Goal: Information Seeking & Learning: Learn about a topic

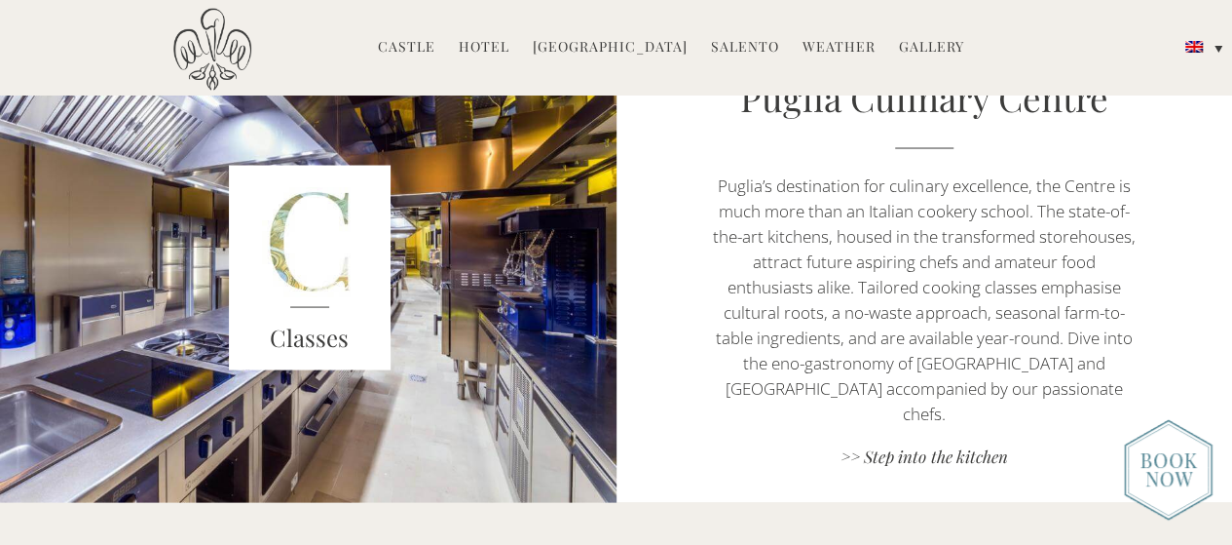
scroll to position [1784, 0]
click at [302, 264] on img at bounding box center [310, 268] width 162 height 205
click at [324, 337] on h3 "Classes" at bounding box center [310, 337] width 162 height 35
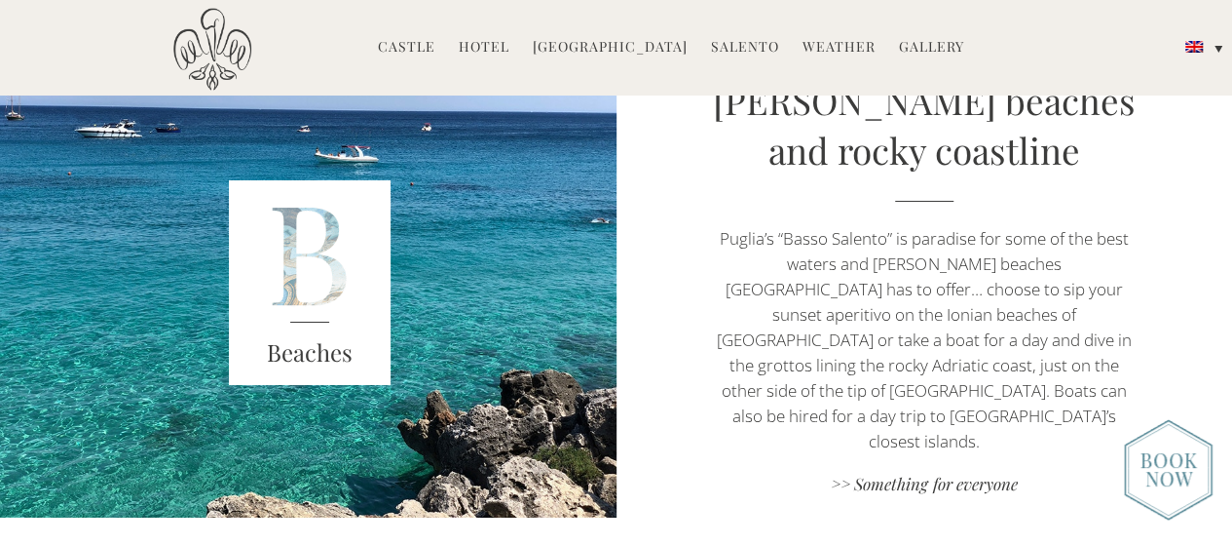
scroll to position [3368, 0]
click at [906, 473] on link ">> Something for everyone" at bounding box center [924, 486] width 432 height 26
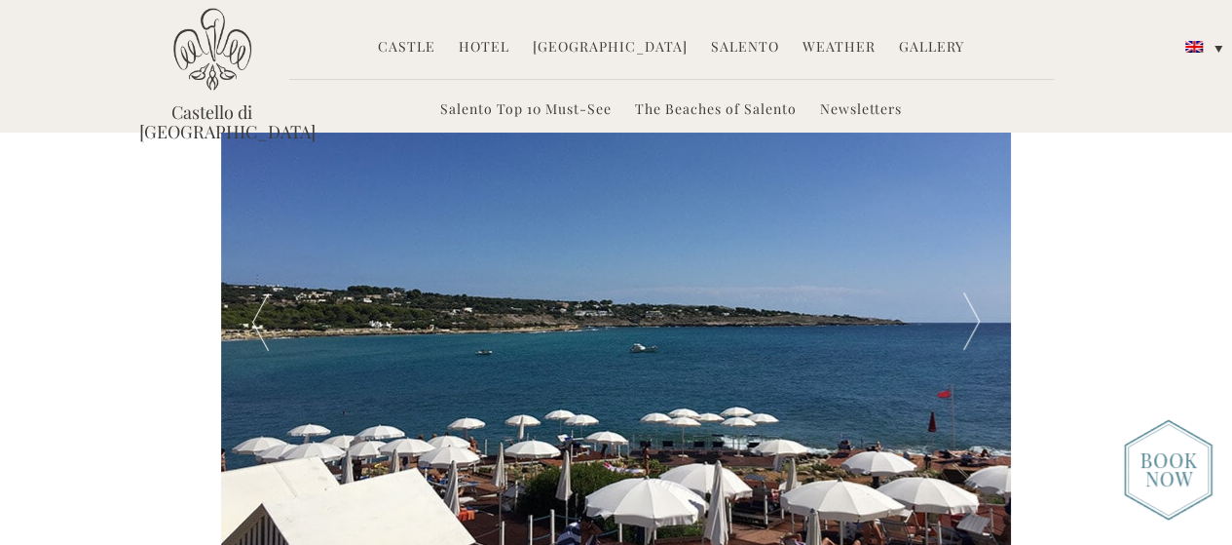
scroll to position [853, 0]
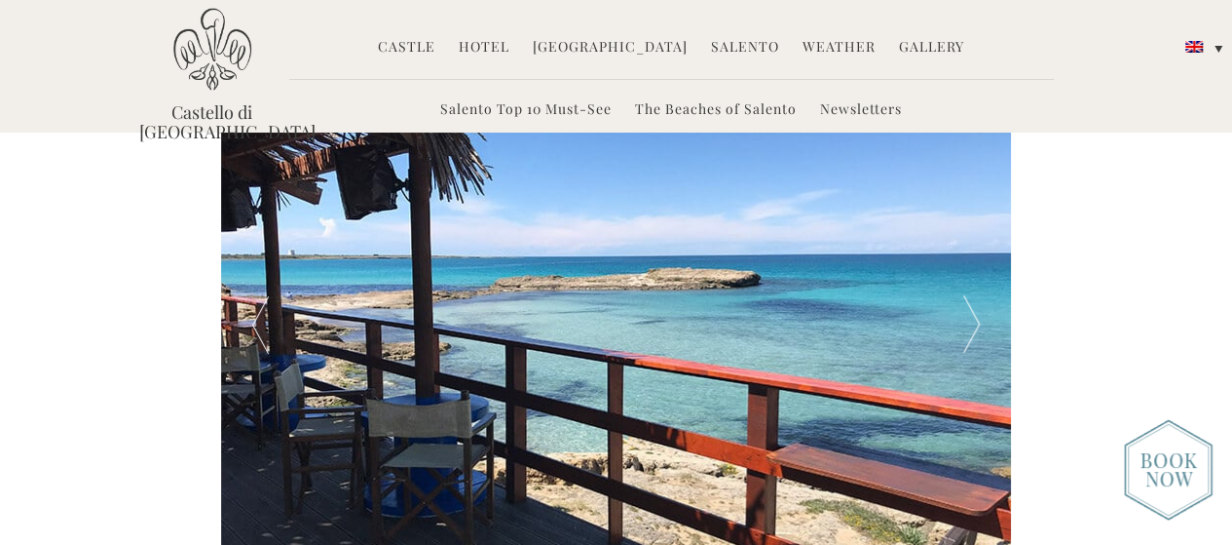
click at [971, 303] on div at bounding box center [971, 325] width 79 height 526
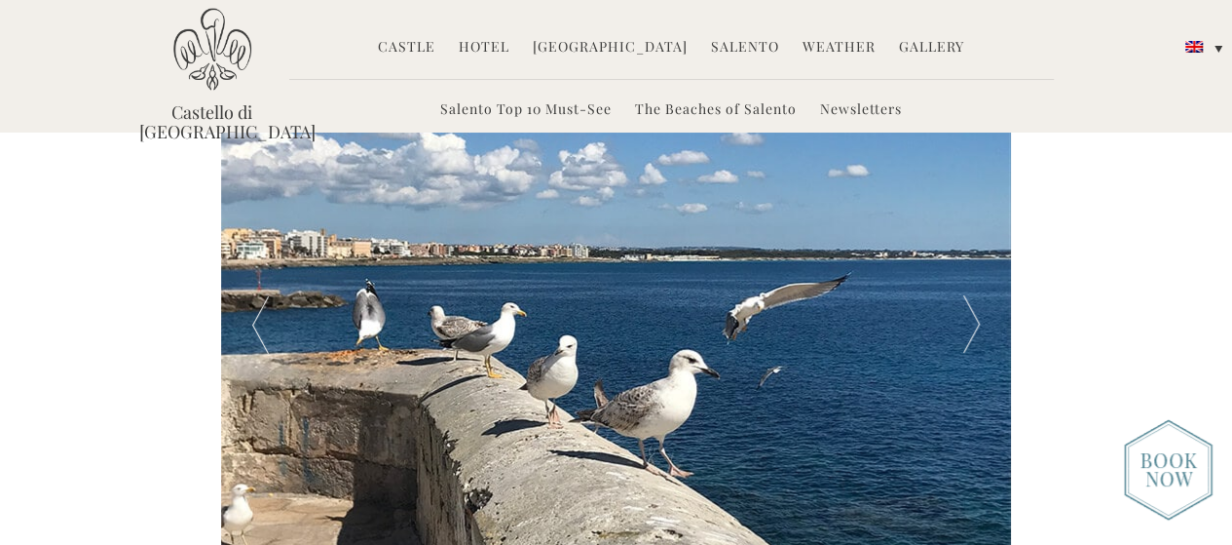
click at [971, 303] on div at bounding box center [971, 325] width 79 height 526
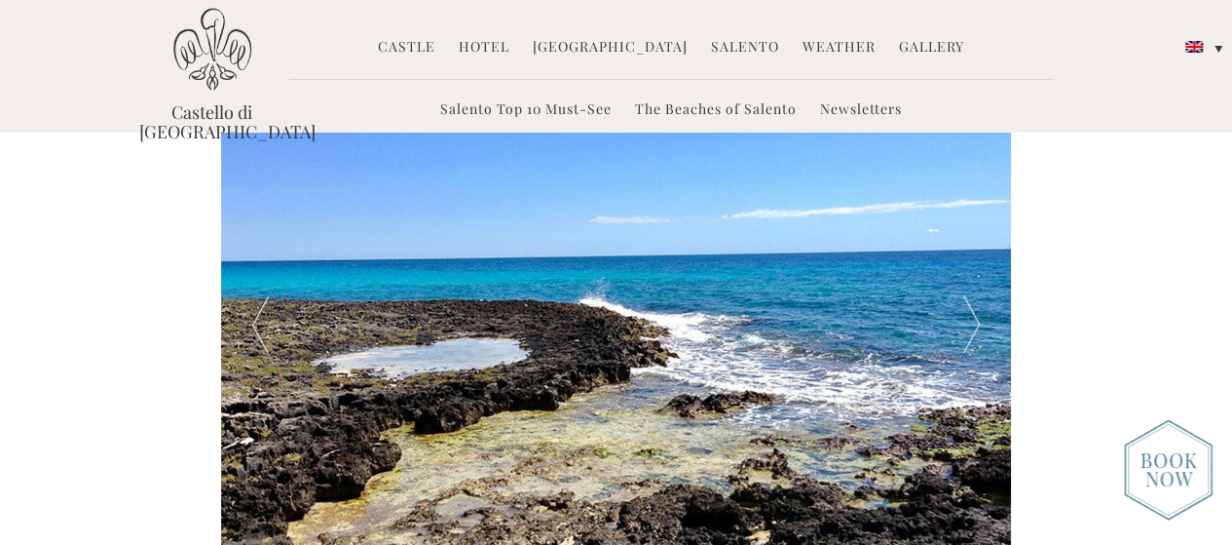
click at [971, 303] on div at bounding box center [971, 325] width 79 height 526
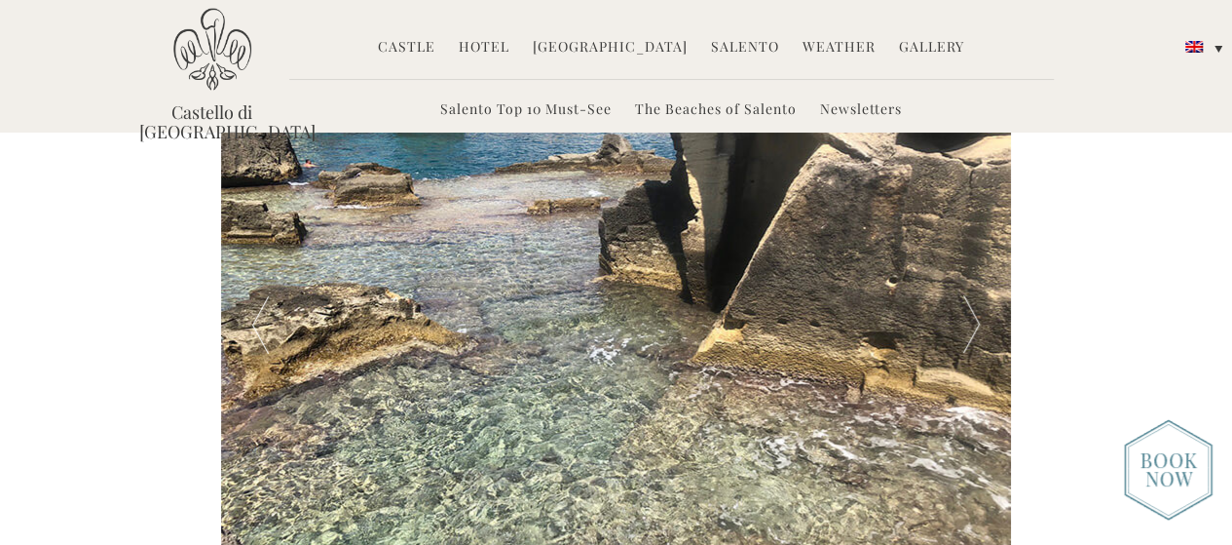
click at [971, 303] on div at bounding box center [971, 325] width 79 height 526
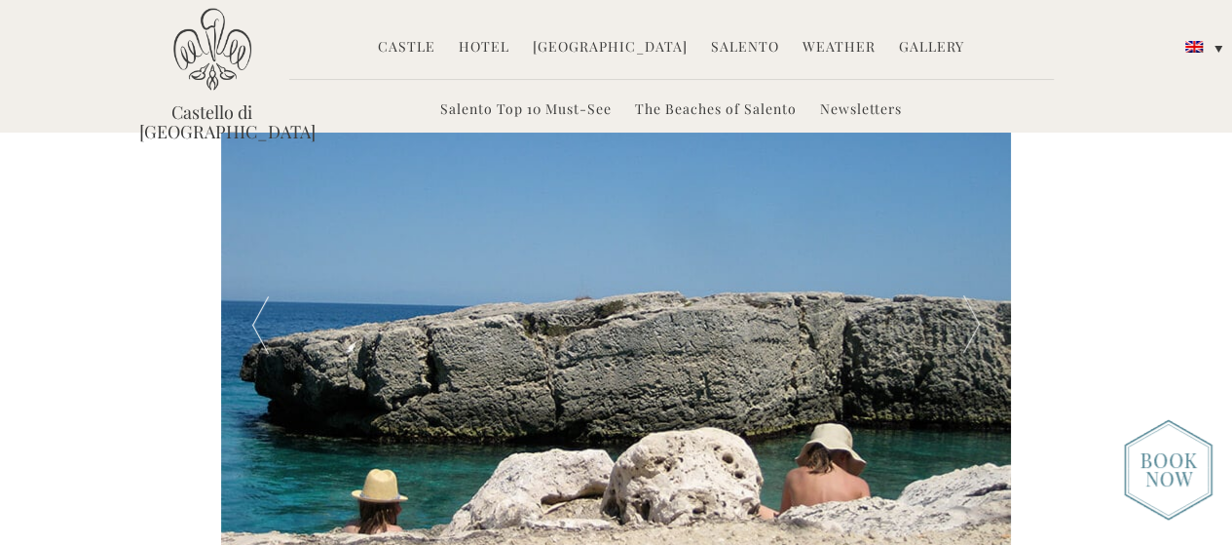
click at [971, 303] on div at bounding box center [971, 325] width 79 height 526
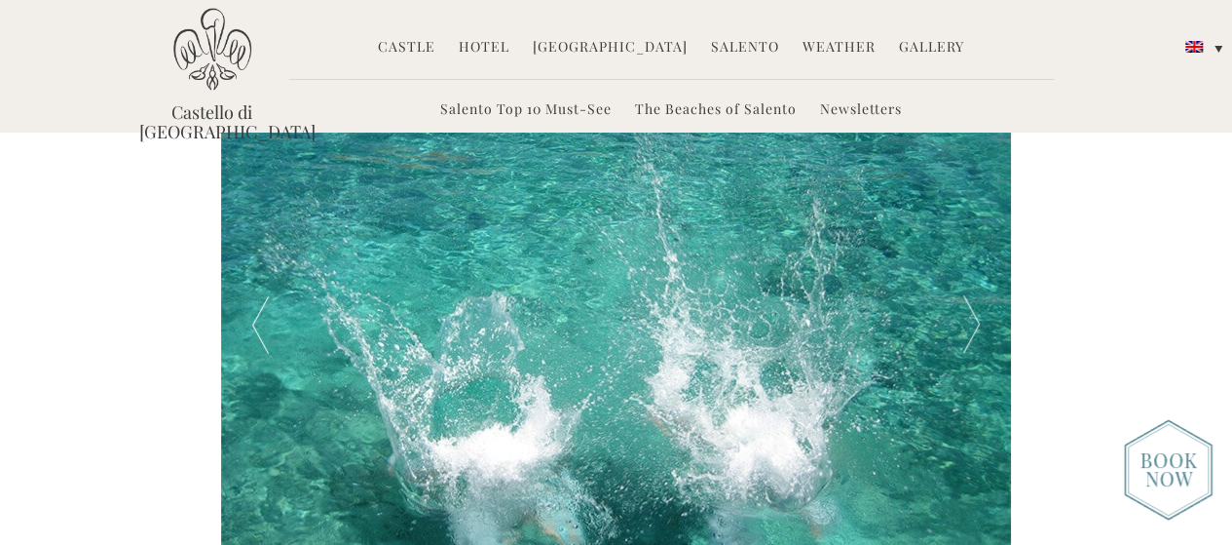
click at [971, 303] on div at bounding box center [971, 325] width 79 height 526
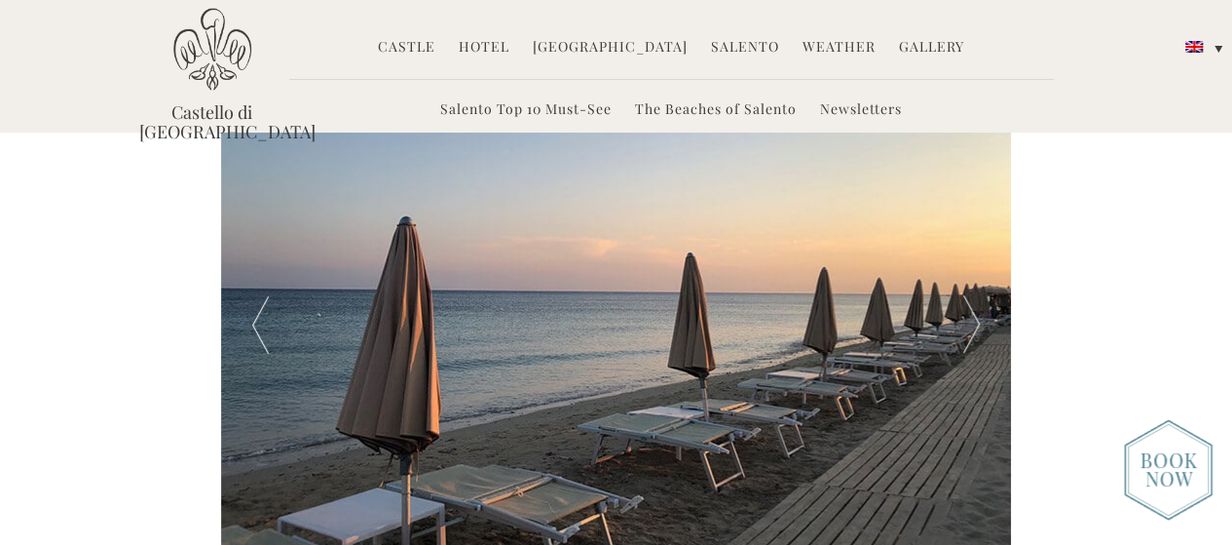
click at [971, 303] on div at bounding box center [971, 325] width 79 height 526
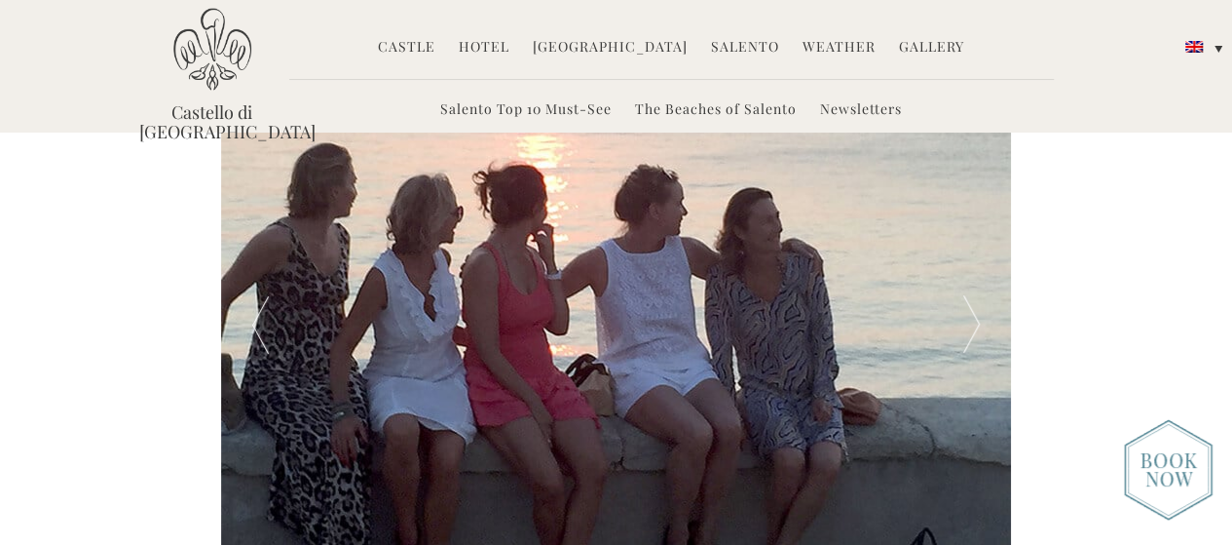
click at [971, 303] on div at bounding box center [971, 325] width 79 height 526
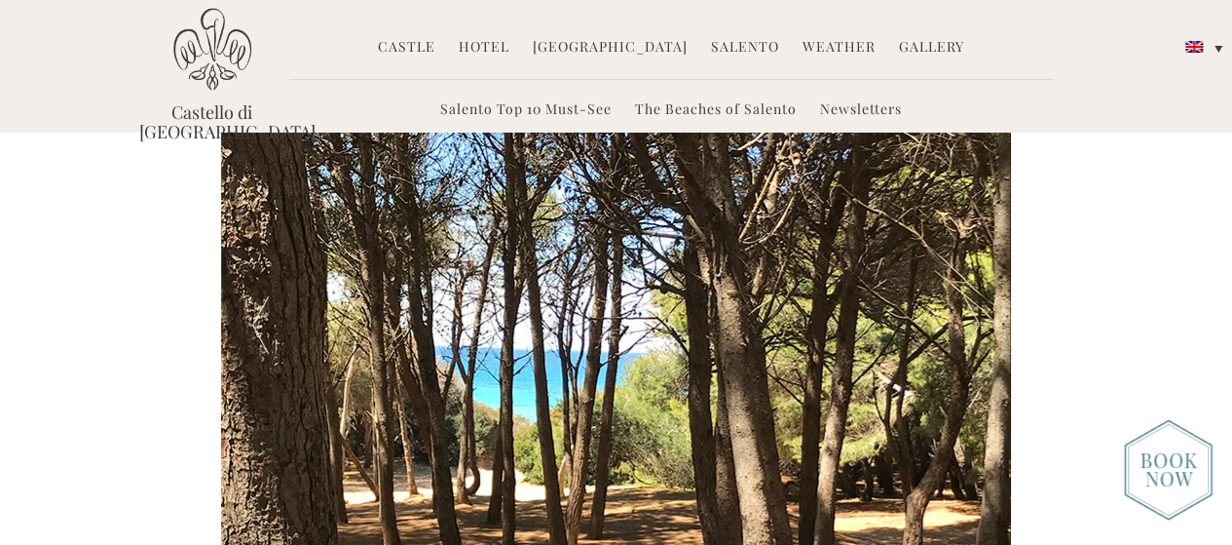
click at [971, 303] on div at bounding box center [971, 325] width 79 height 526
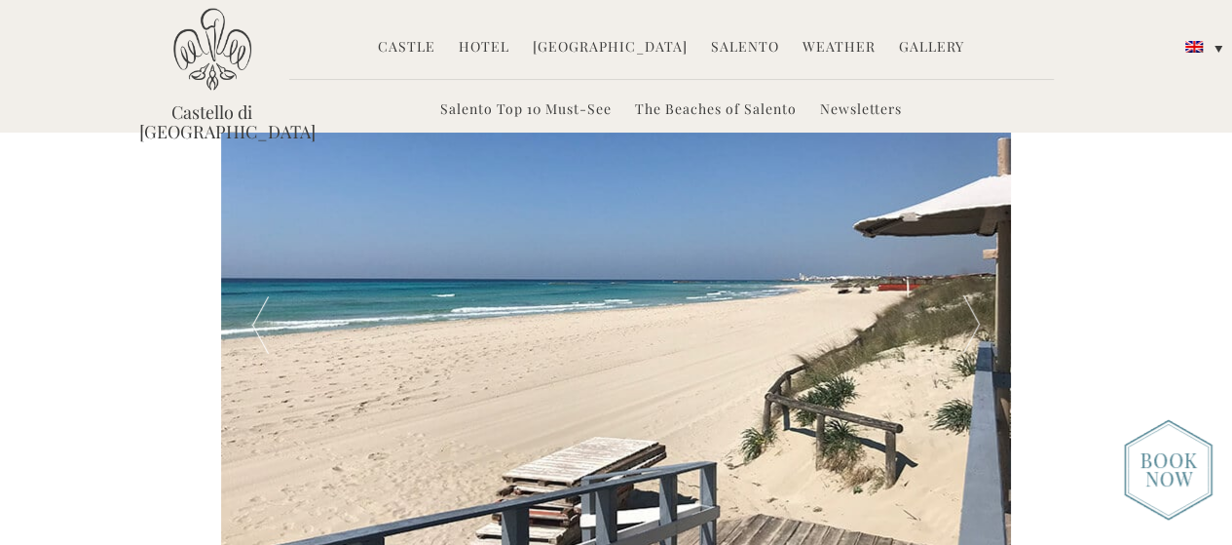
click at [971, 303] on div at bounding box center [971, 325] width 79 height 526
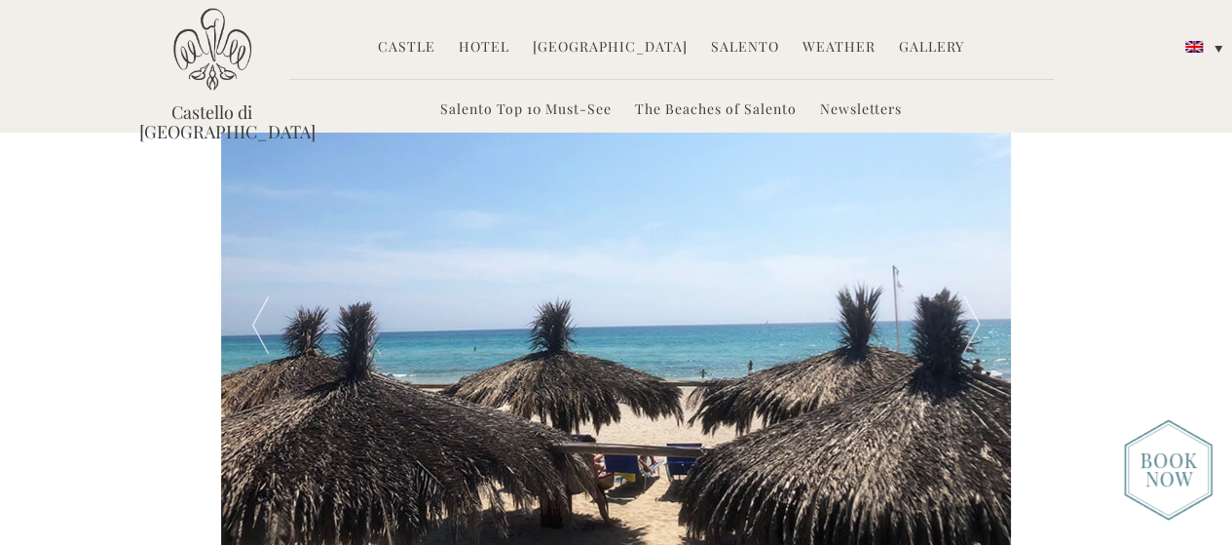
click at [971, 303] on div at bounding box center [971, 325] width 79 height 526
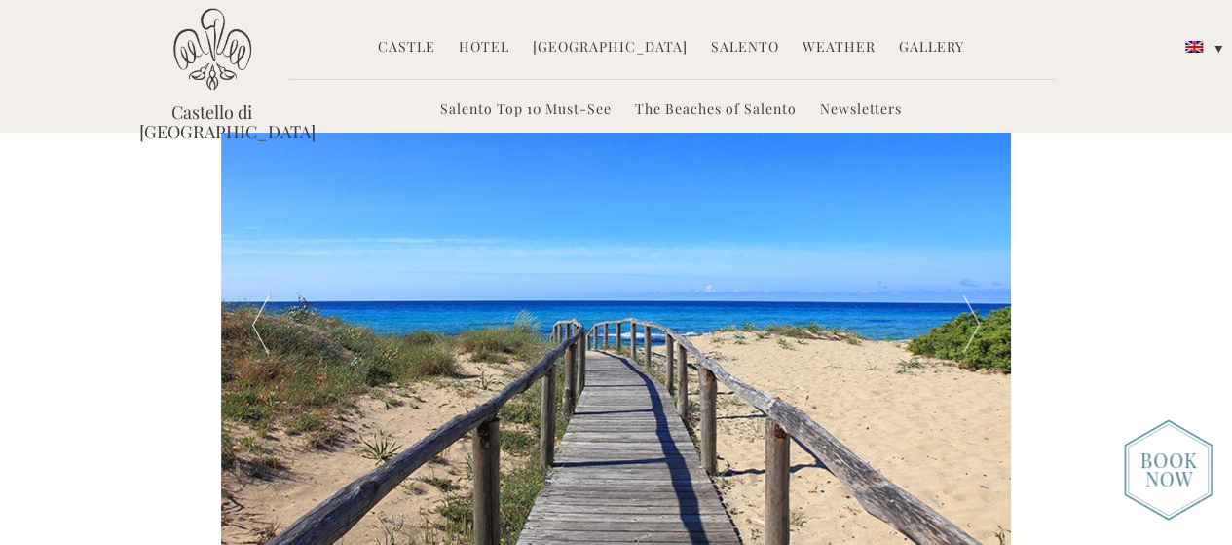
click at [971, 303] on div at bounding box center [971, 325] width 79 height 526
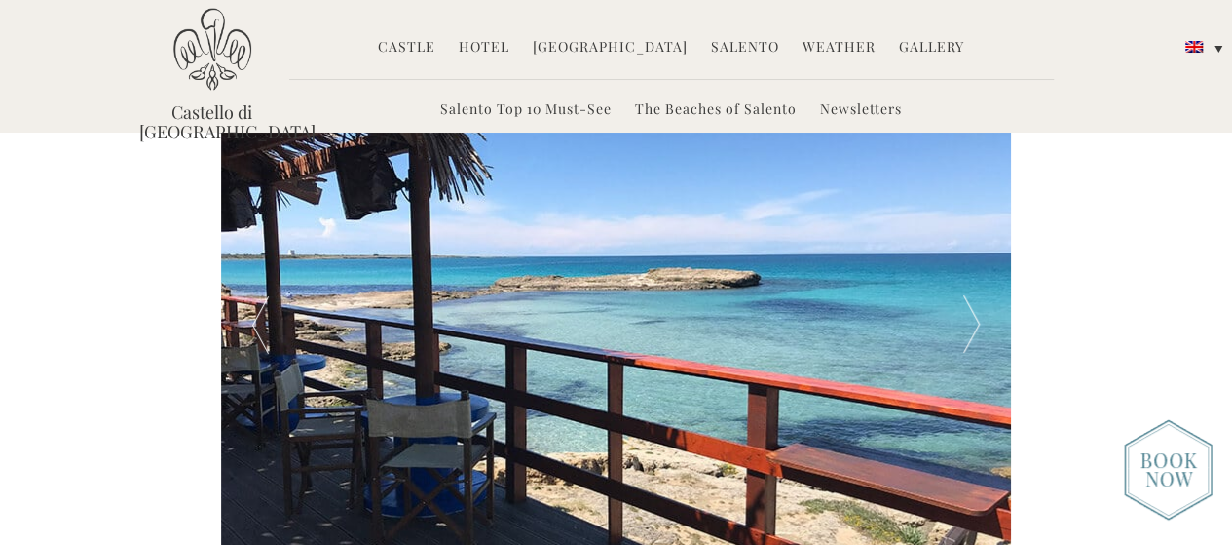
click at [542, 110] on link "Salento Top 10 Must-See" at bounding box center [525, 110] width 171 height 22
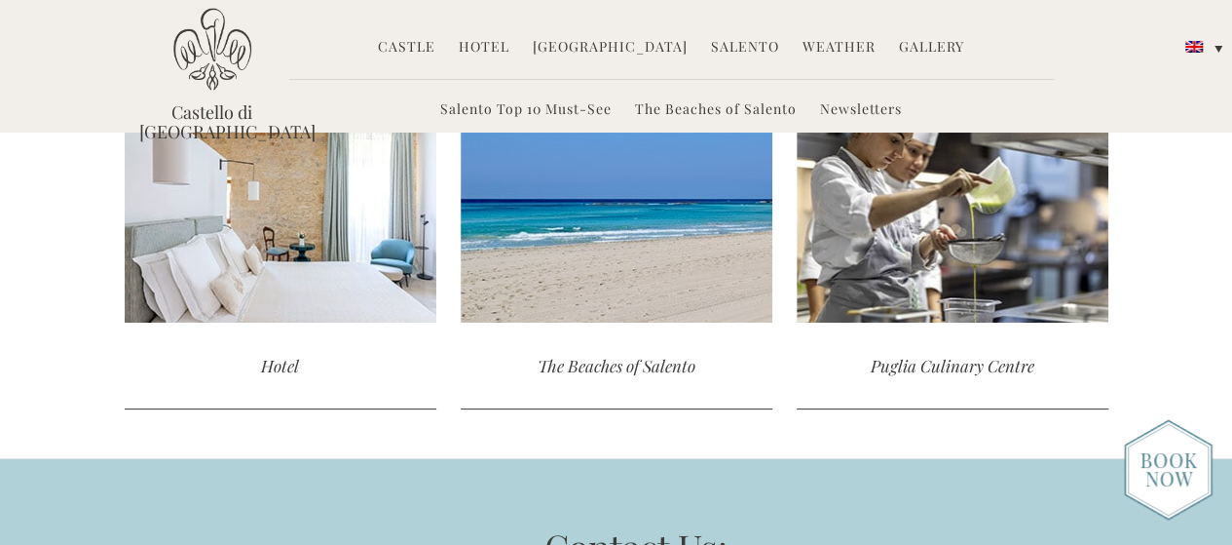
scroll to position [4264, 0]
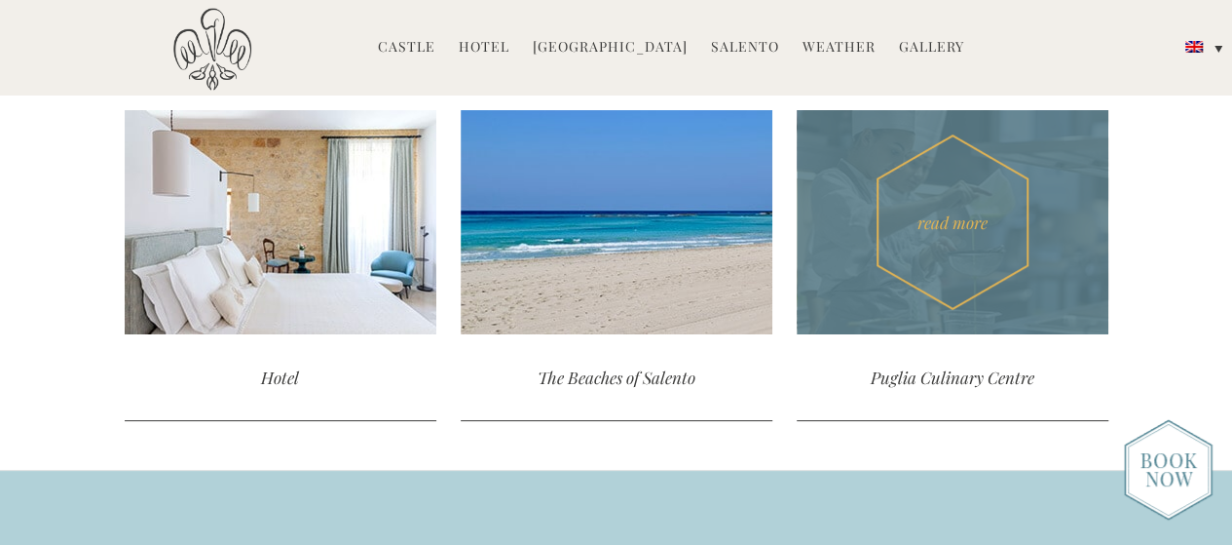
click at [932, 220] on div "read more" at bounding box center [953, 222] width 312 height 224
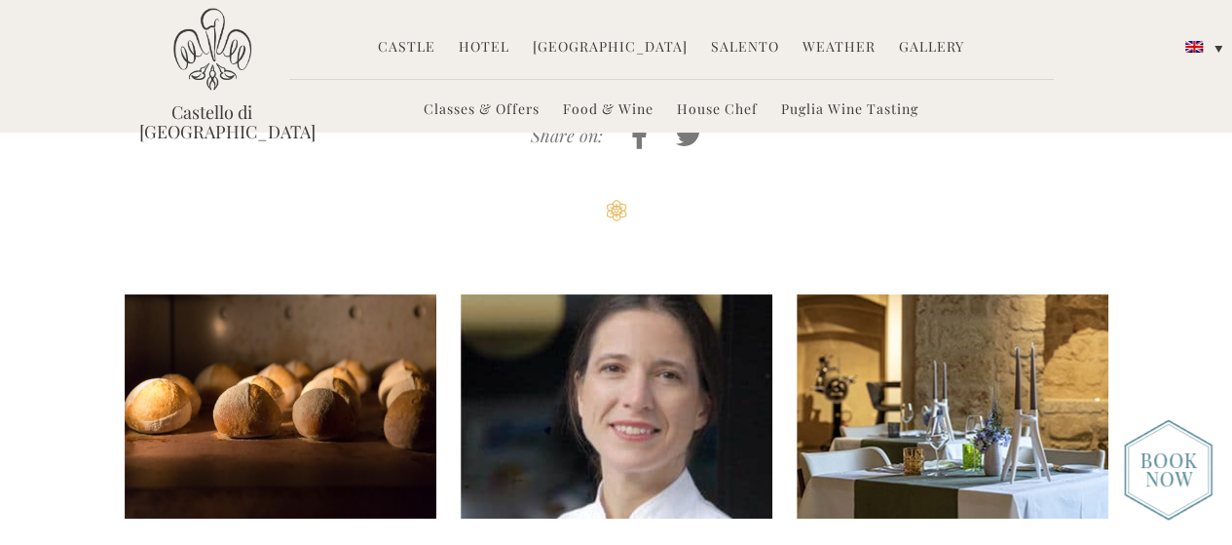
scroll to position [4478, 0]
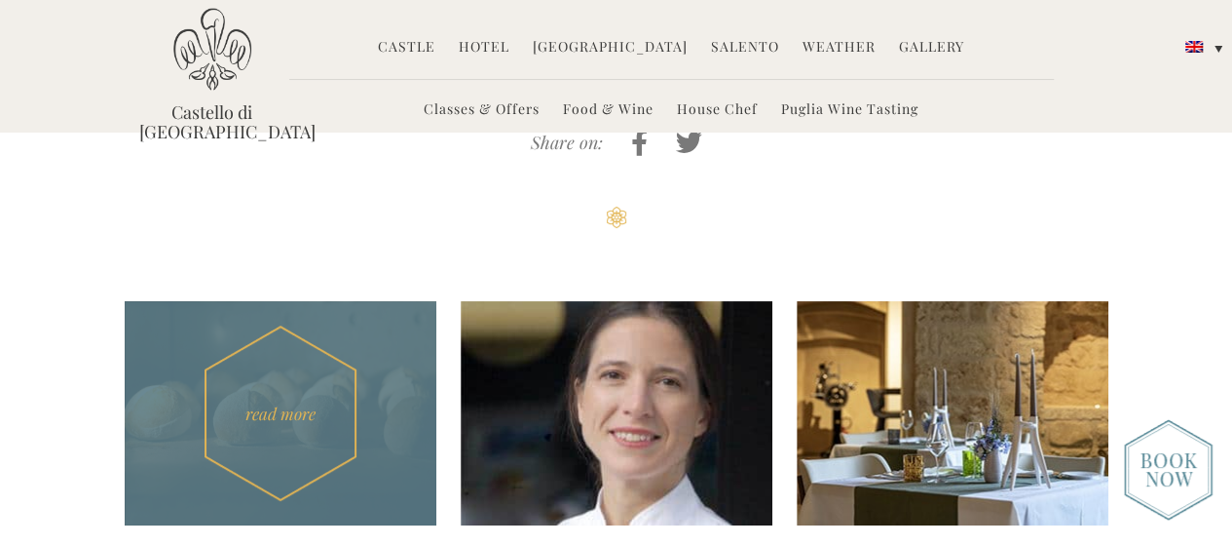
click at [305, 348] on div "read more" at bounding box center [281, 413] width 312 height 224
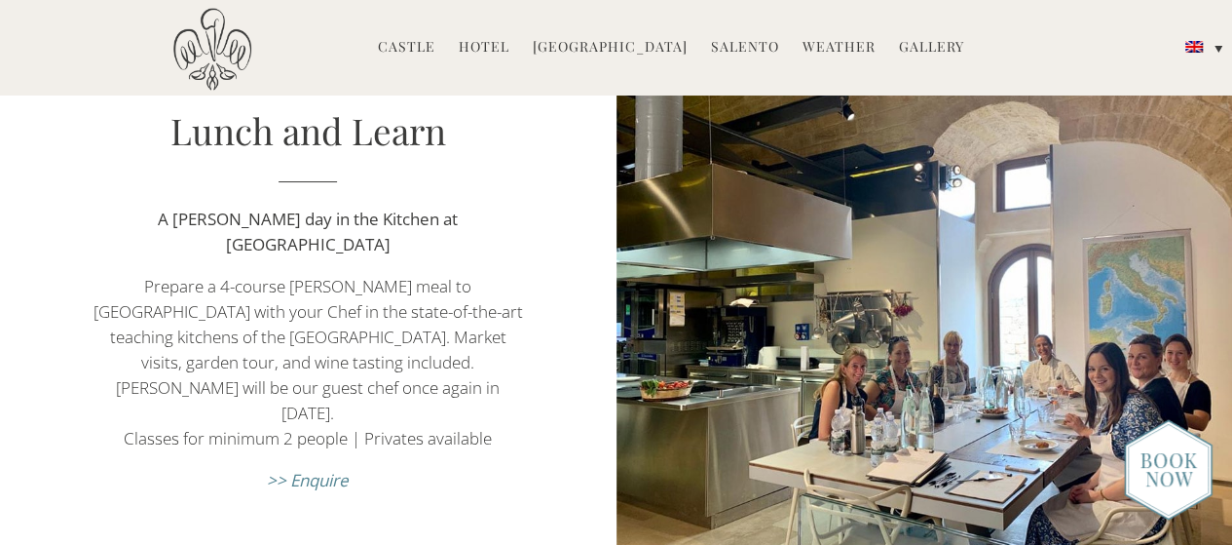
scroll to position [806, 0]
click at [321, 468] on em ">> Enquire" at bounding box center [308, 479] width 82 height 22
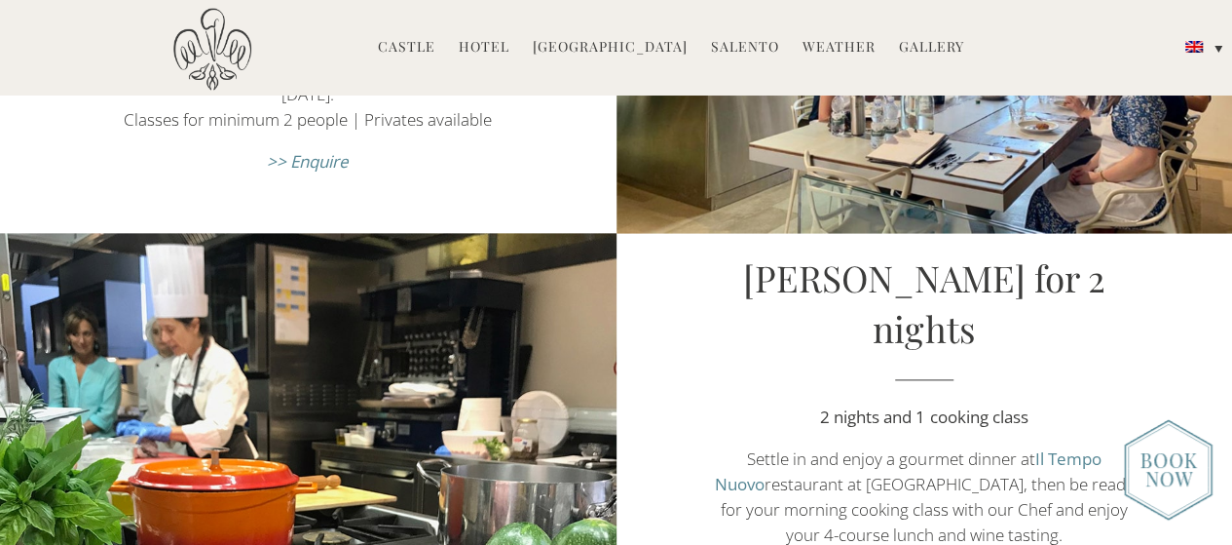
scroll to position [1166, 0]
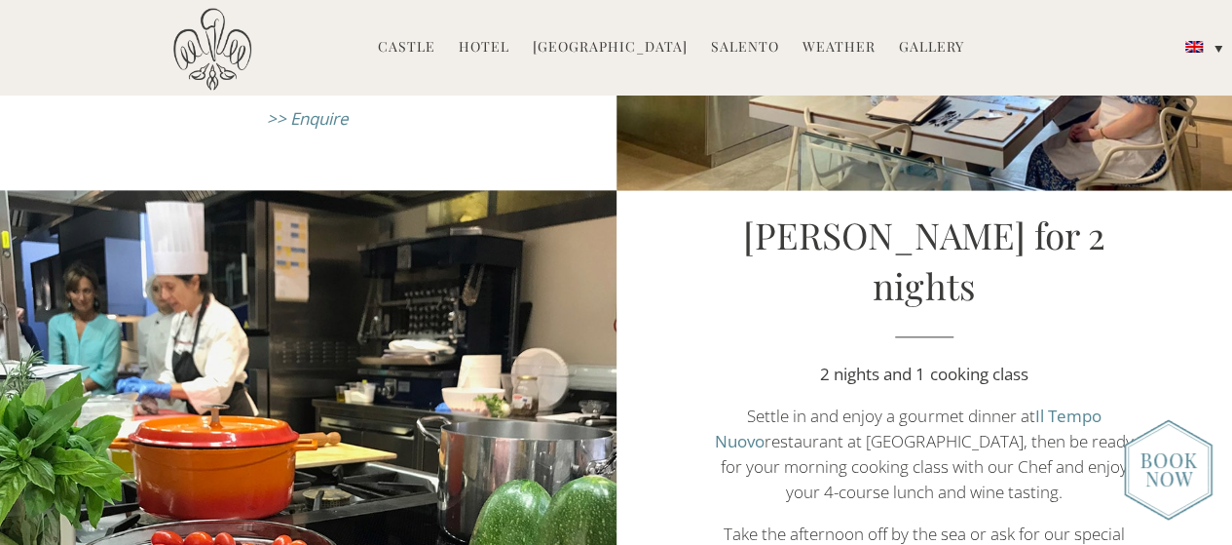
click at [1167, 490] on img at bounding box center [1168, 469] width 89 height 101
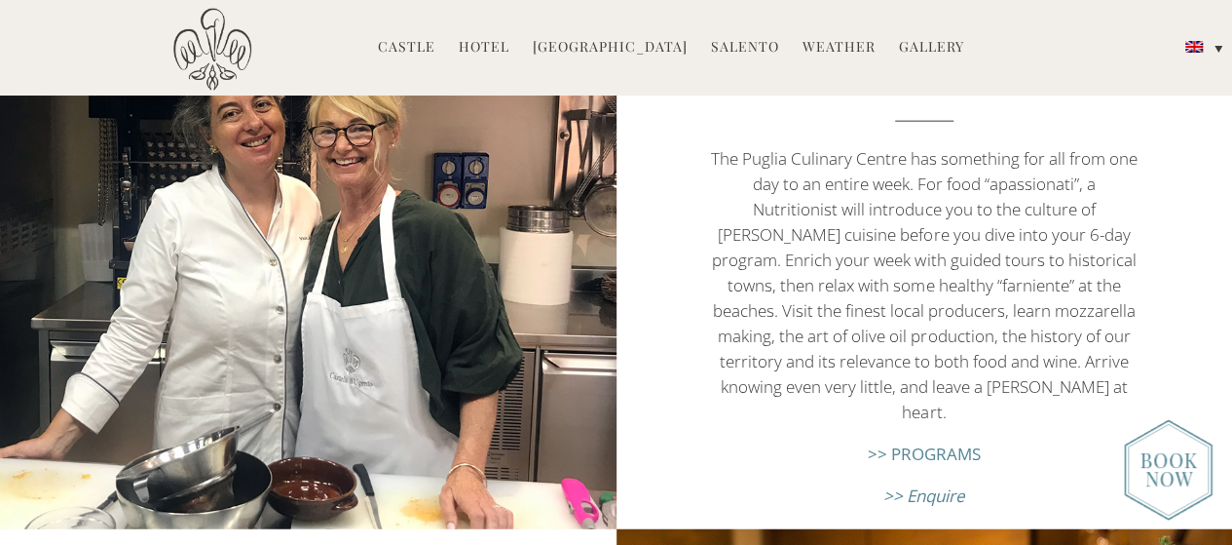
scroll to position [2293, 0]
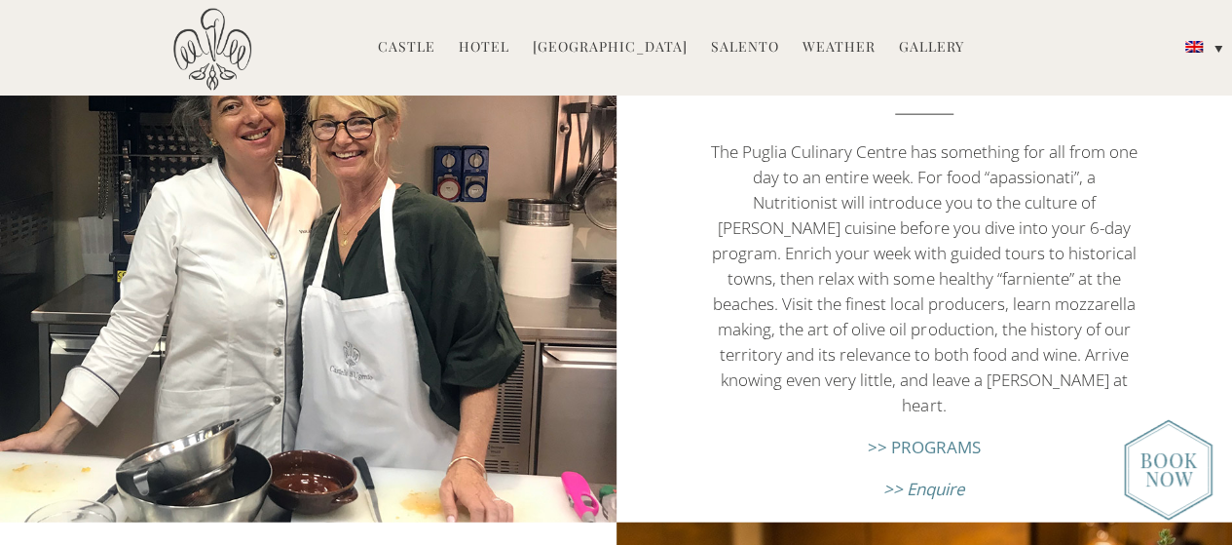
click at [951, 435] on link ">> PROGRAMS" at bounding box center [924, 446] width 113 height 22
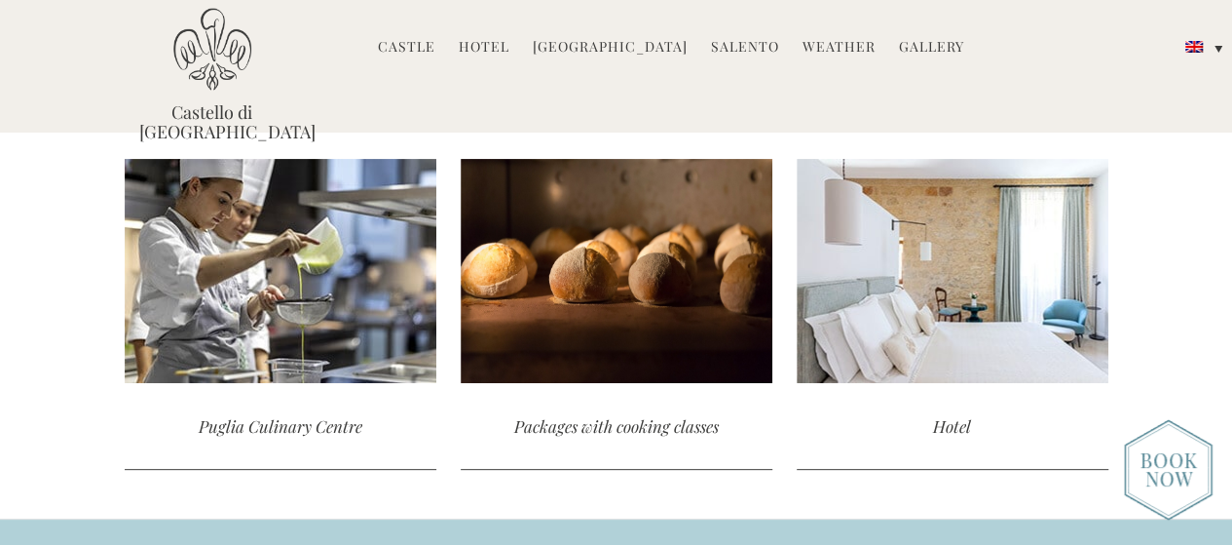
scroll to position [3835, 0]
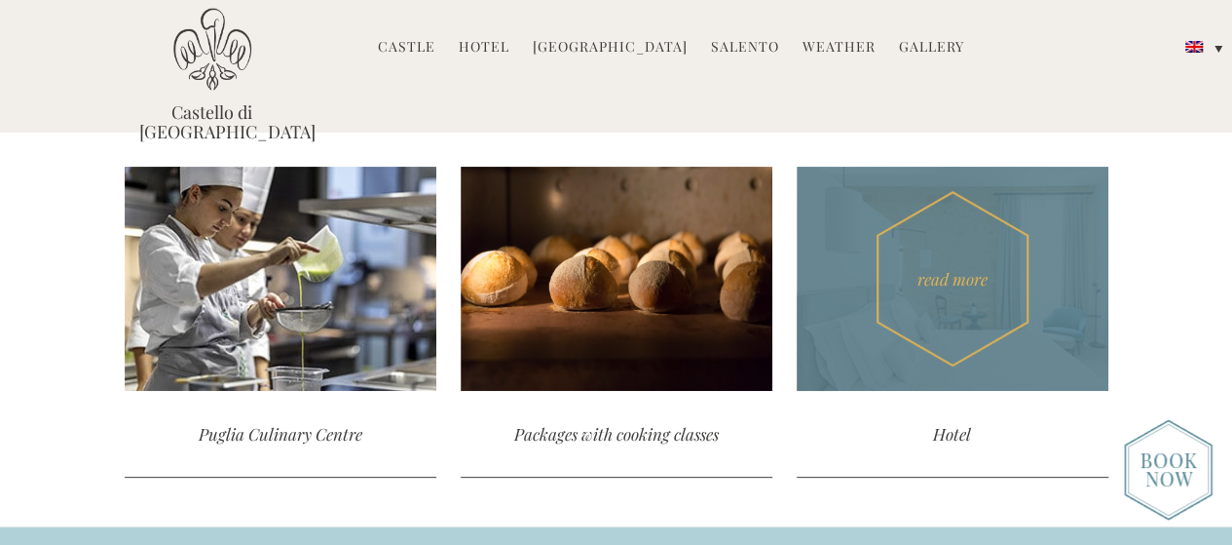
click at [936, 285] on div "read more" at bounding box center [953, 279] width 312 height 224
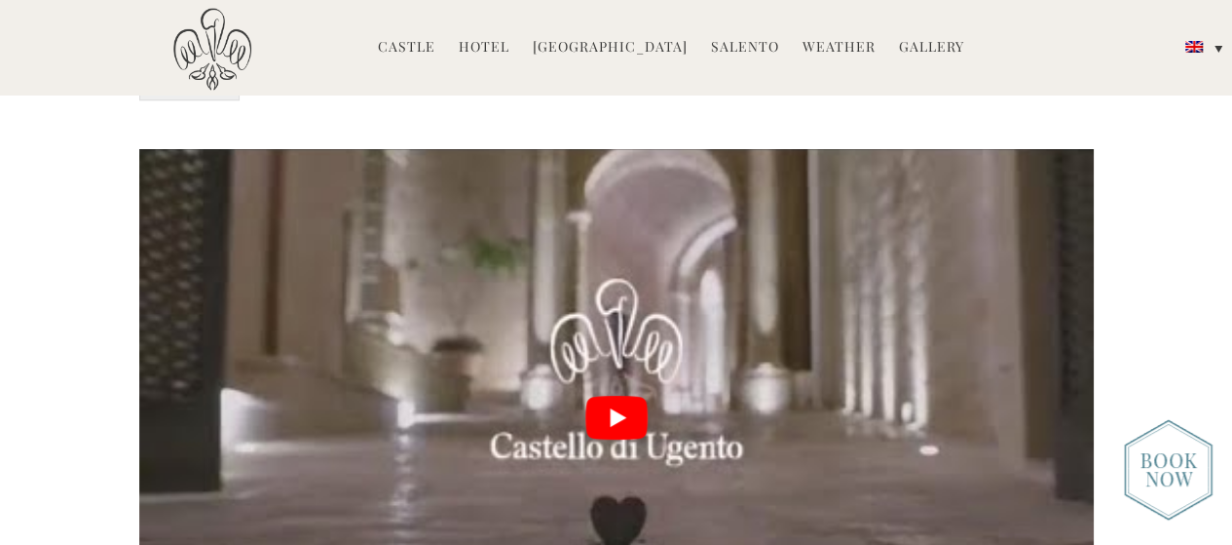
scroll to position [4458, 0]
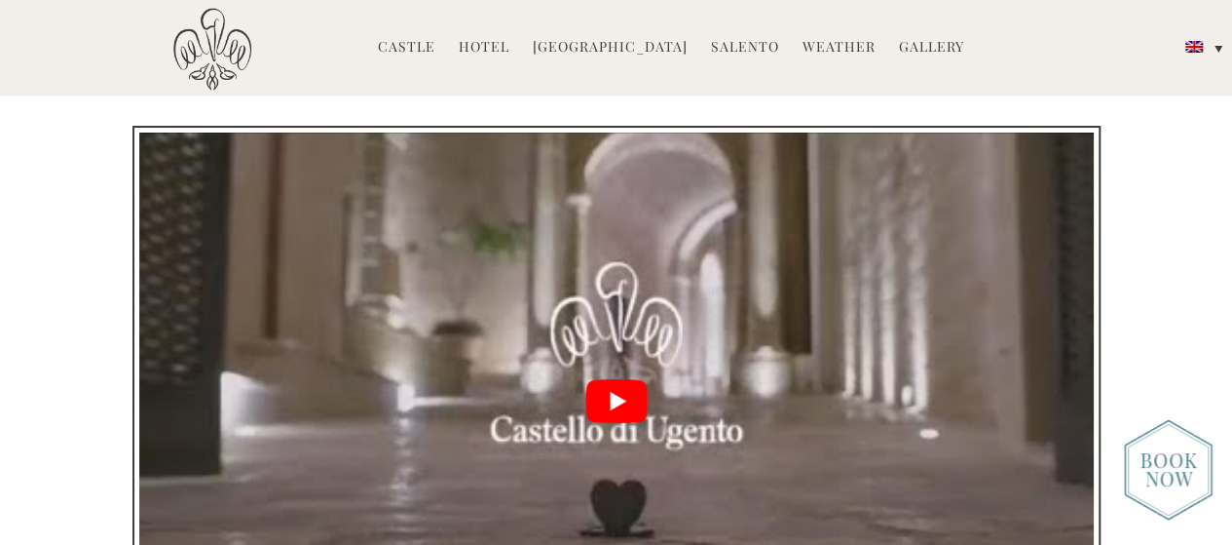
click at [608, 259] on button "play Youtube video" at bounding box center [616, 400] width 955 height 537
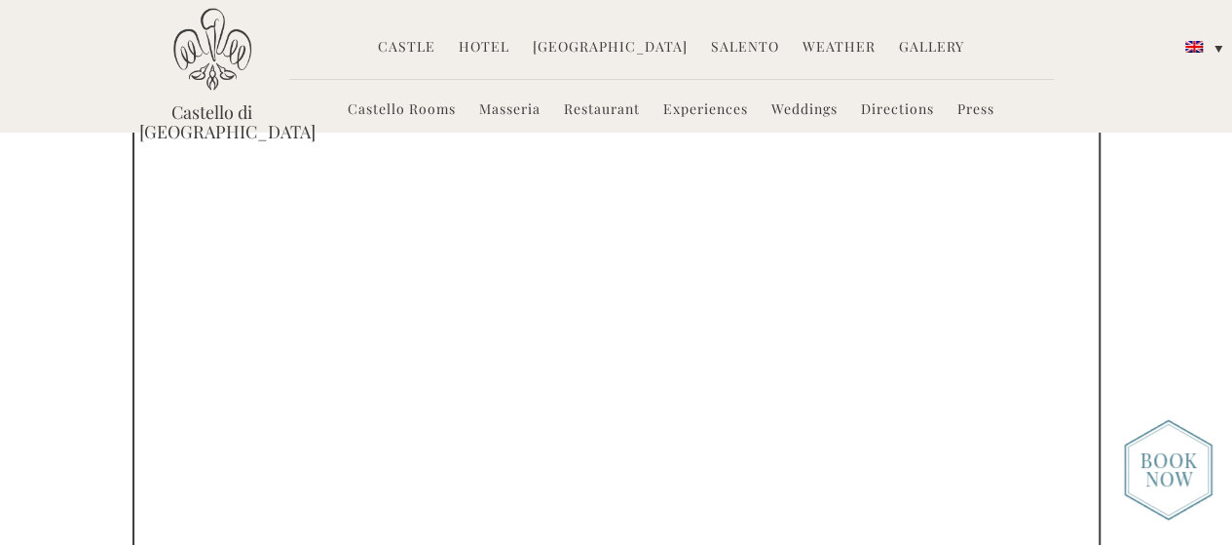
scroll to position [4452, 0]
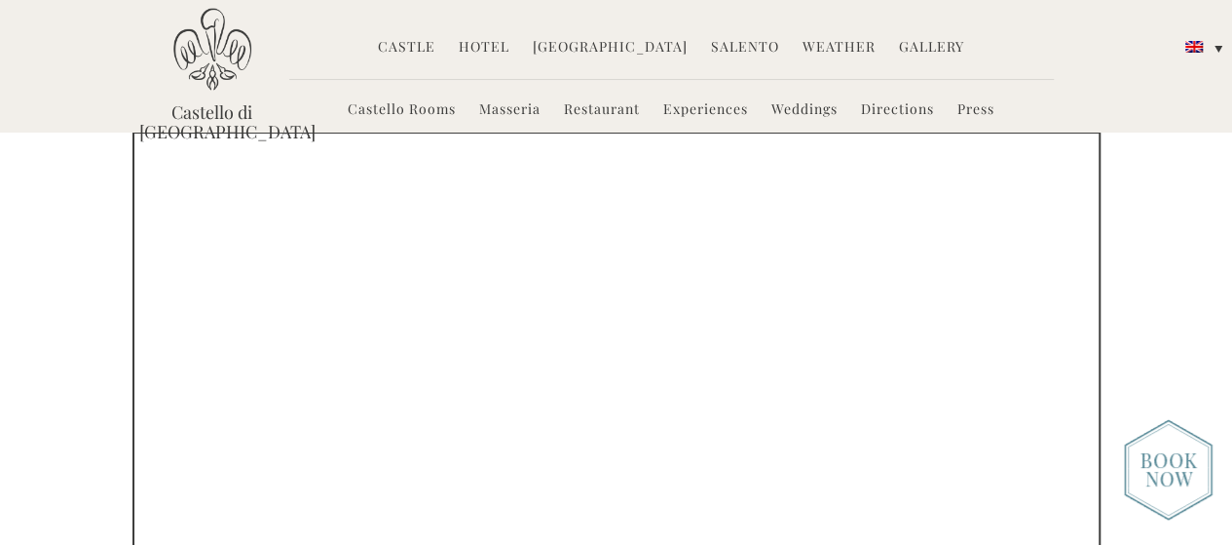
click at [426, 112] on link "Castello Rooms" at bounding box center [402, 110] width 108 height 22
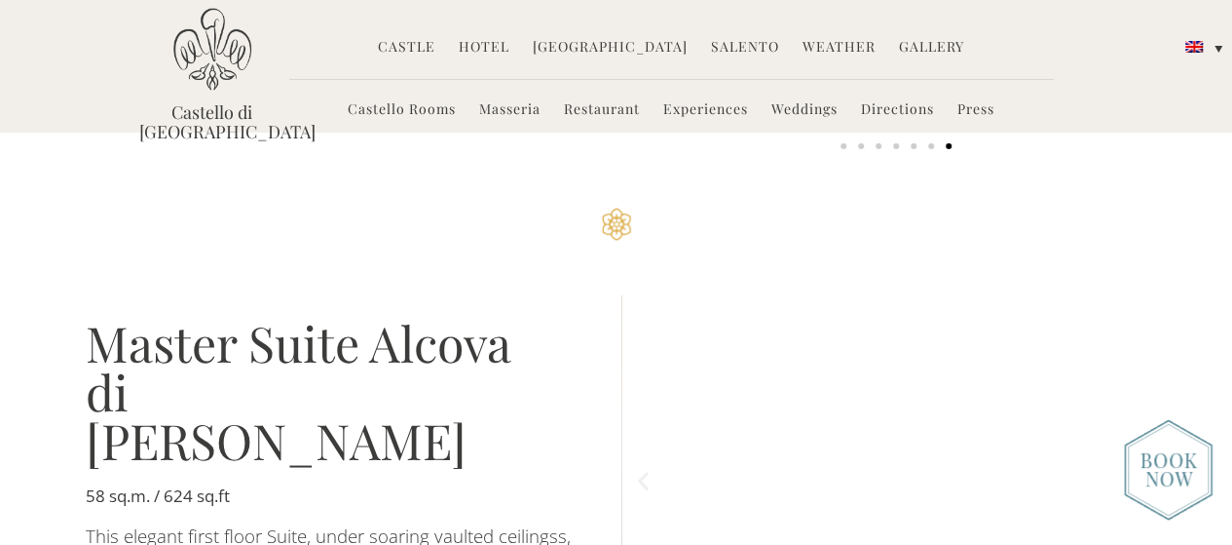
scroll to position [3143, 0]
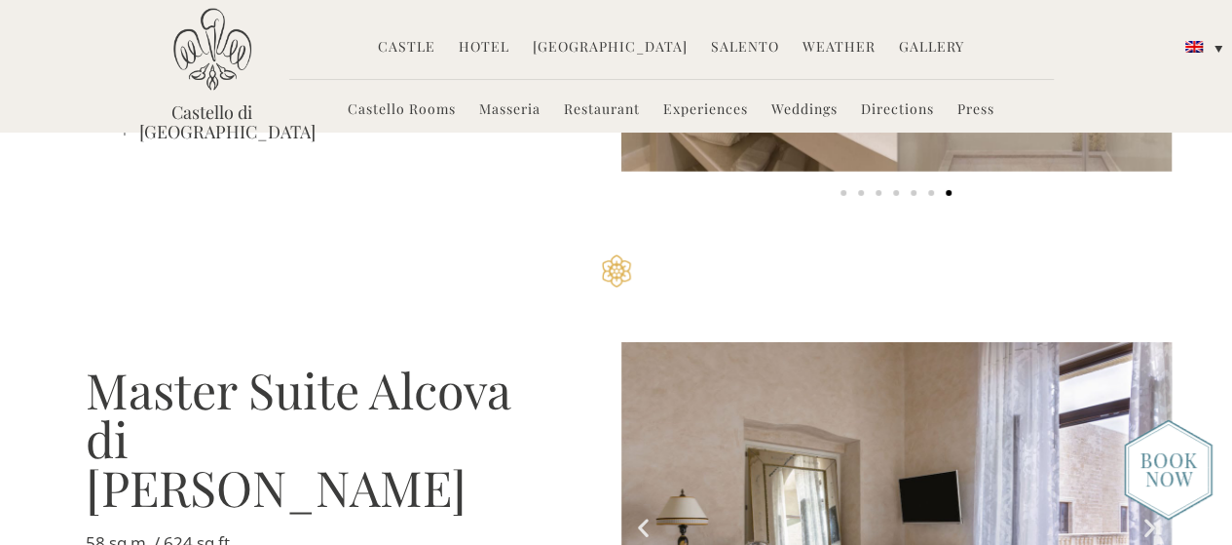
click at [581, 114] on link "Restaurant" at bounding box center [602, 110] width 76 height 22
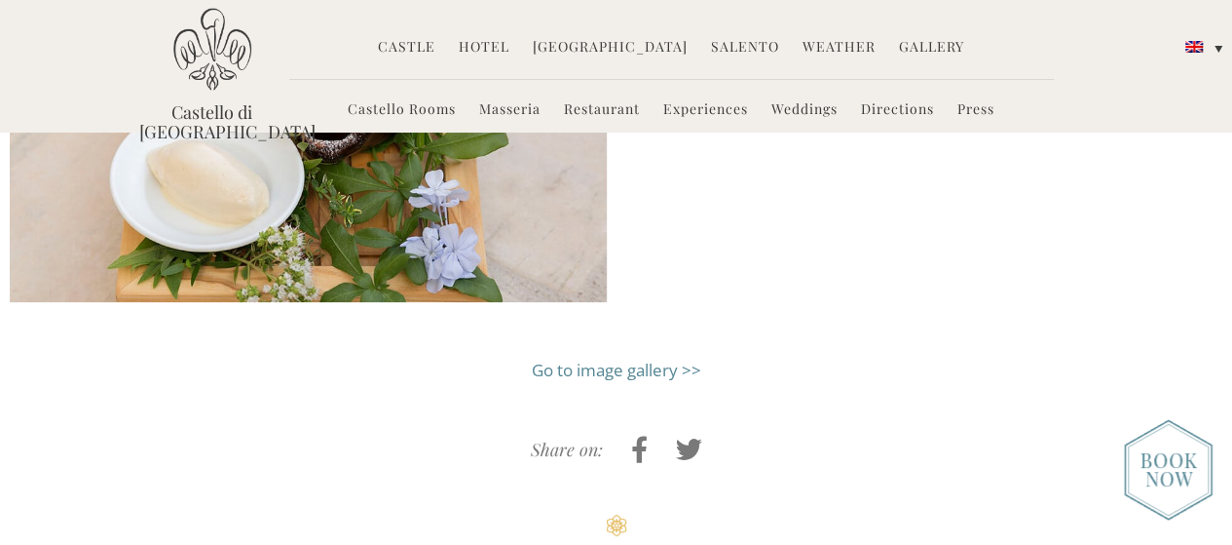
scroll to position [3186, 0]
click at [592, 373] on link "Go to image gallery >>" at bounding box center [616, 370] width 169 height 22
